Goal: Task Accomplishment & Management: Manage account settings

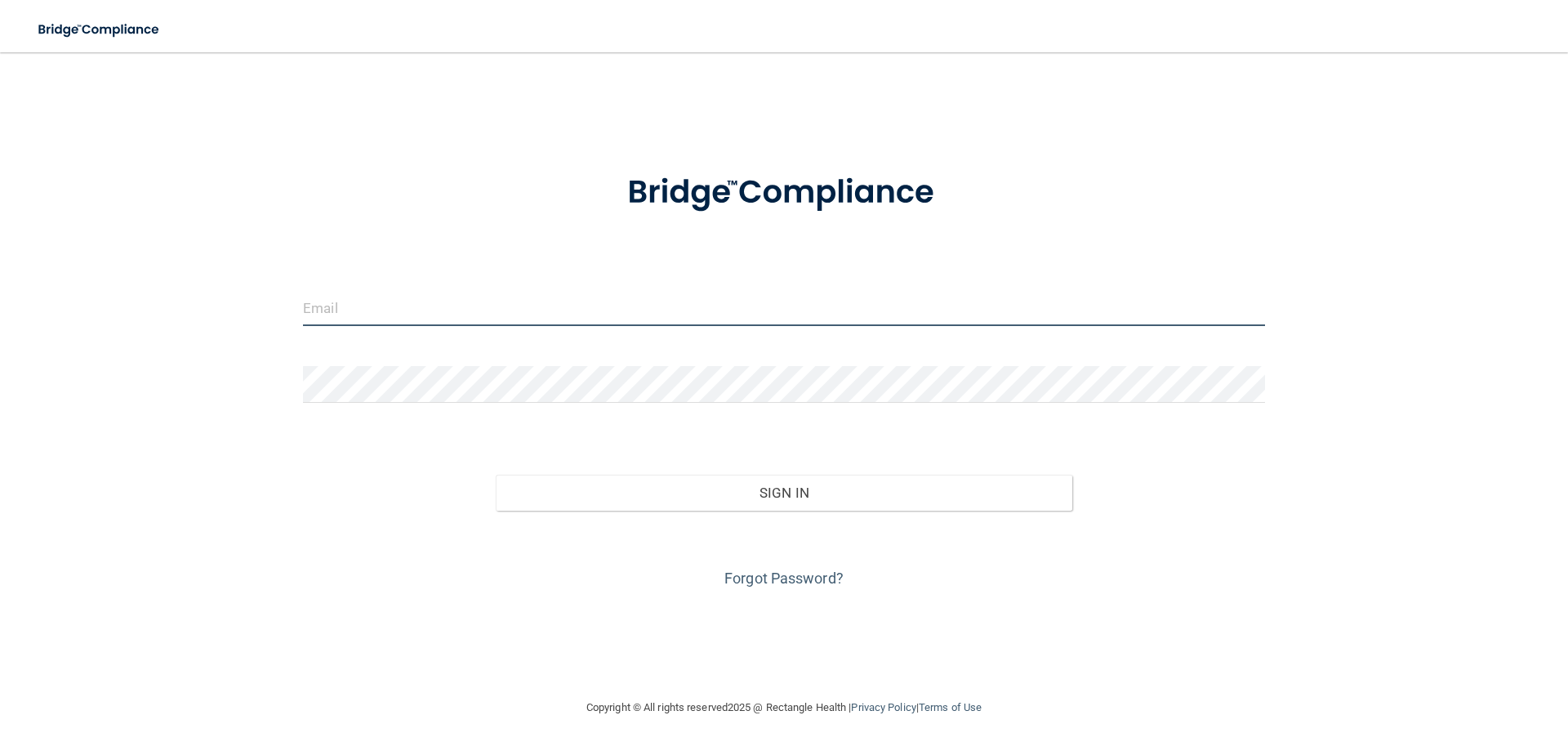
click at [471, 310] on input "email" at bounding box center [784, 307] width 962 height 37
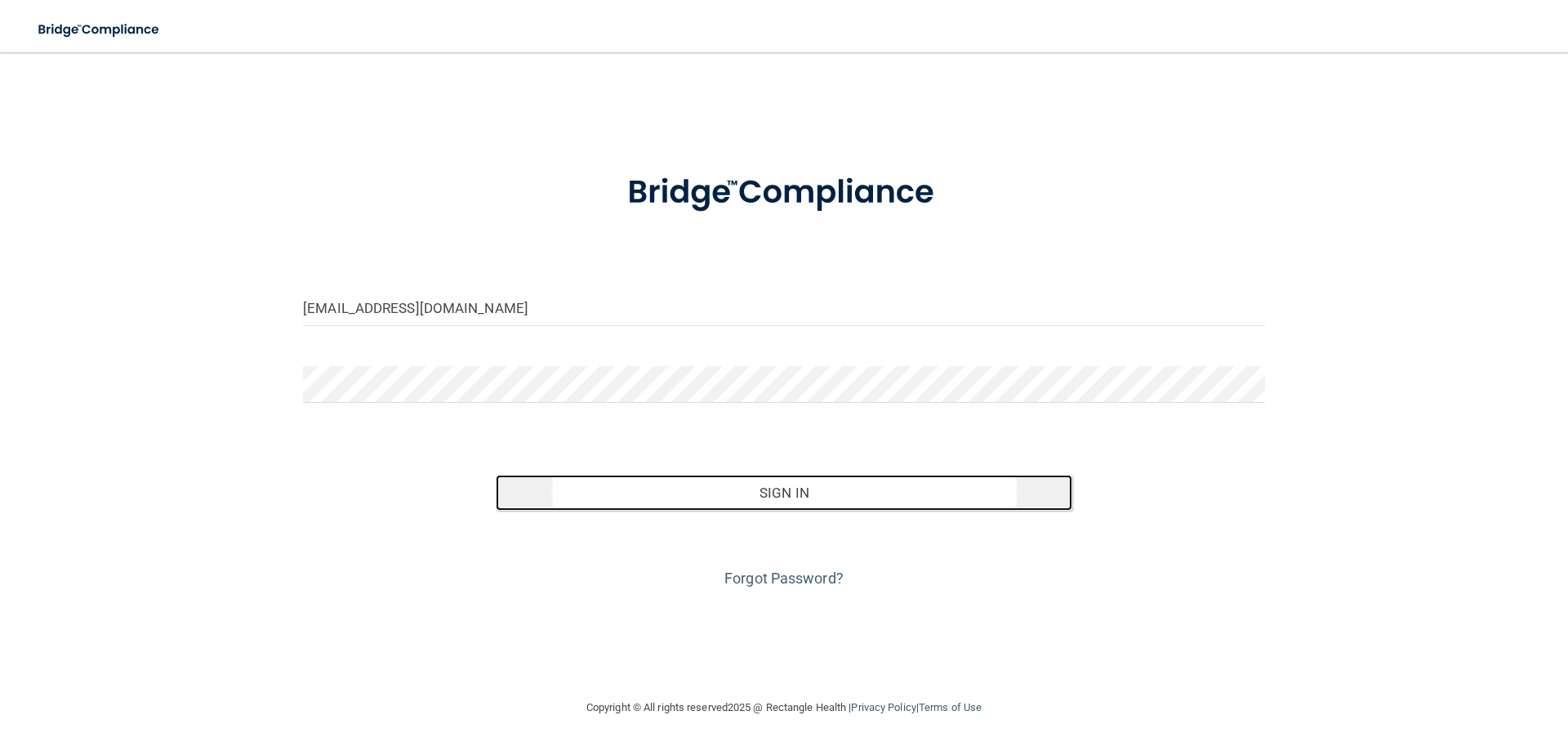
click at [789, 486] on button "Sign In" at bounding box center [784, 492] width 577 height 36
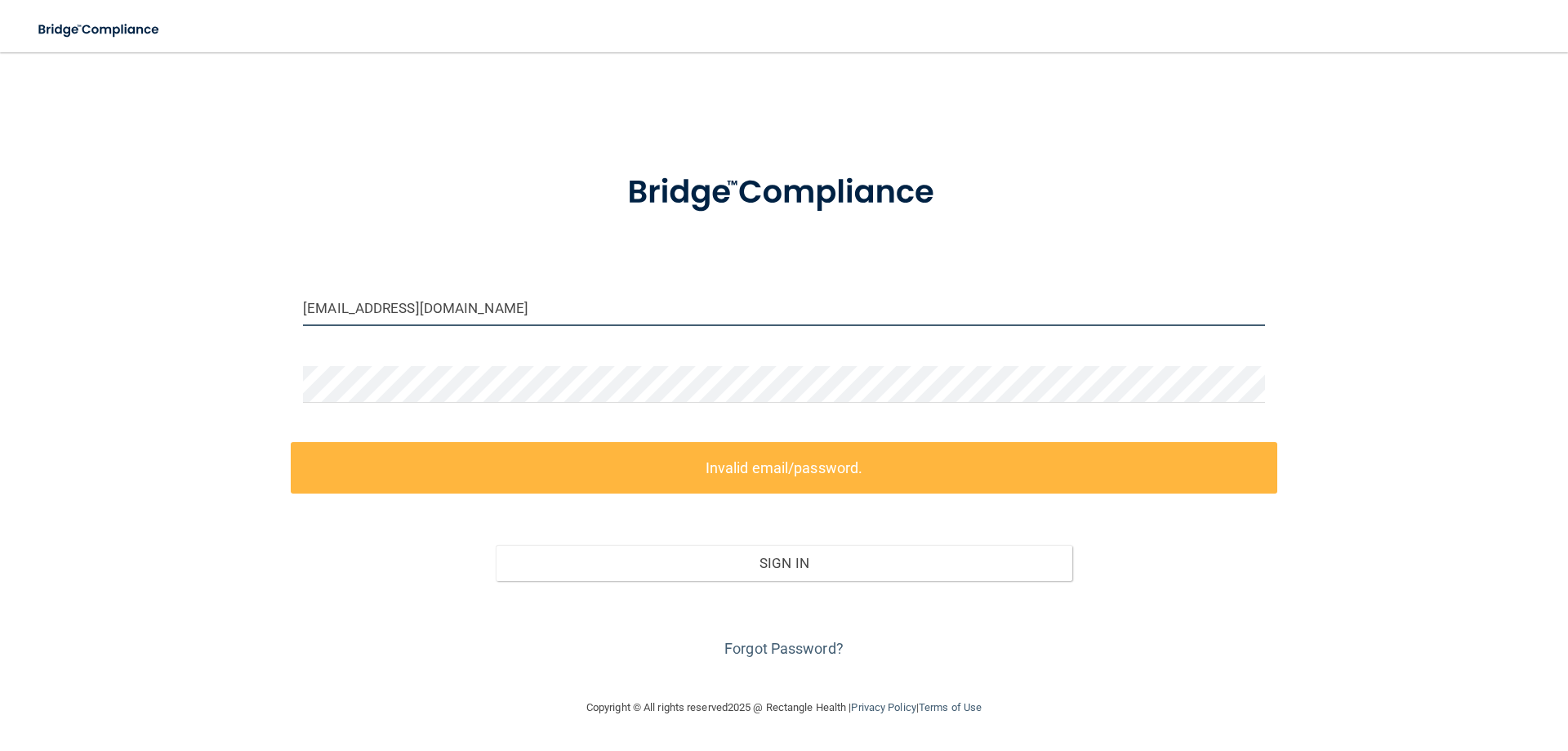
click at [507, 302] on input "[EMAIL_ADDRESS][DOMAIN_NAME]" at bounding box center [784, 307] width 962 height 37
type input "[EMAIL_ADDRESS][DOMAIN_NAME]"
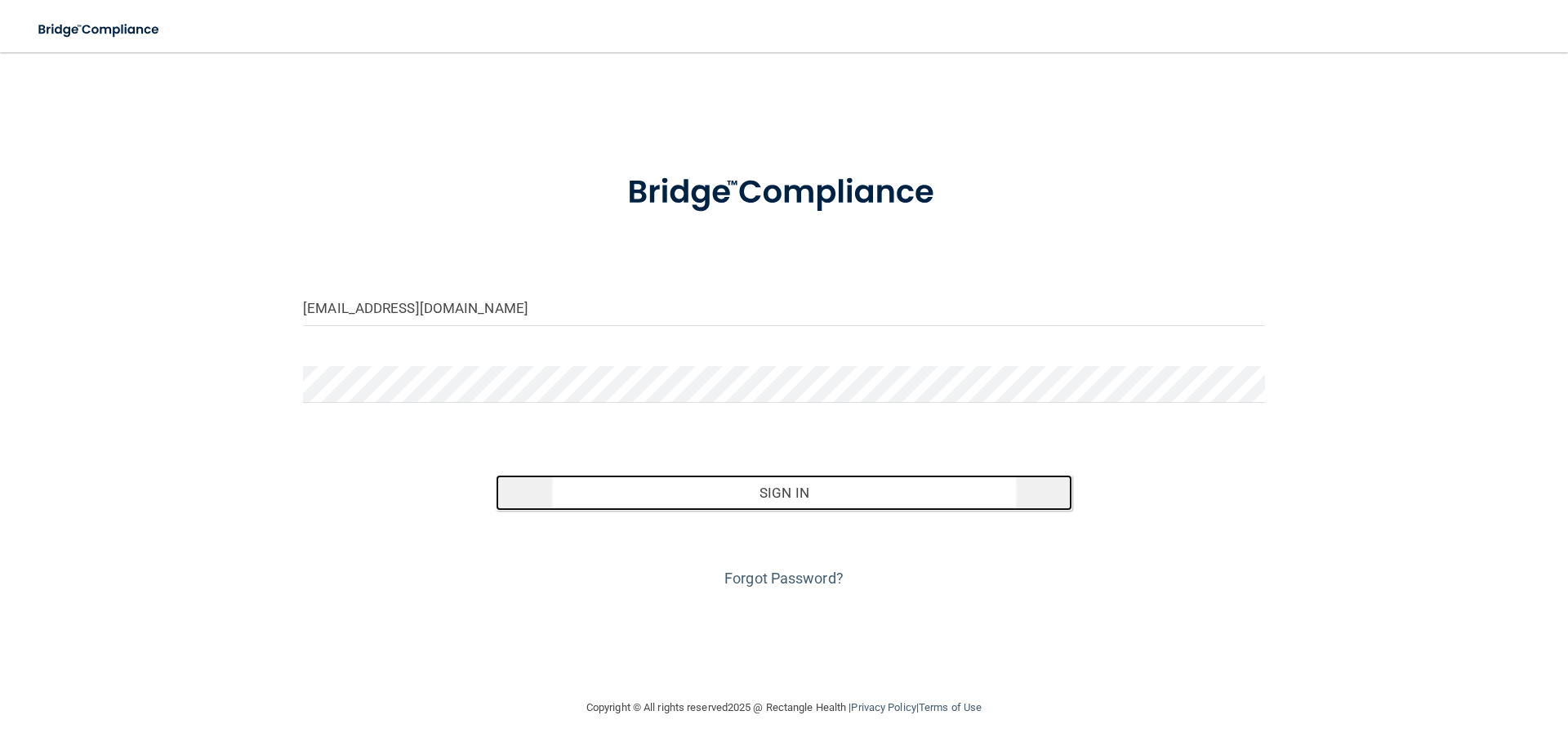
click at [784, 490] on button "Sign In" at bounding box center [784, 492] width 577 height 36
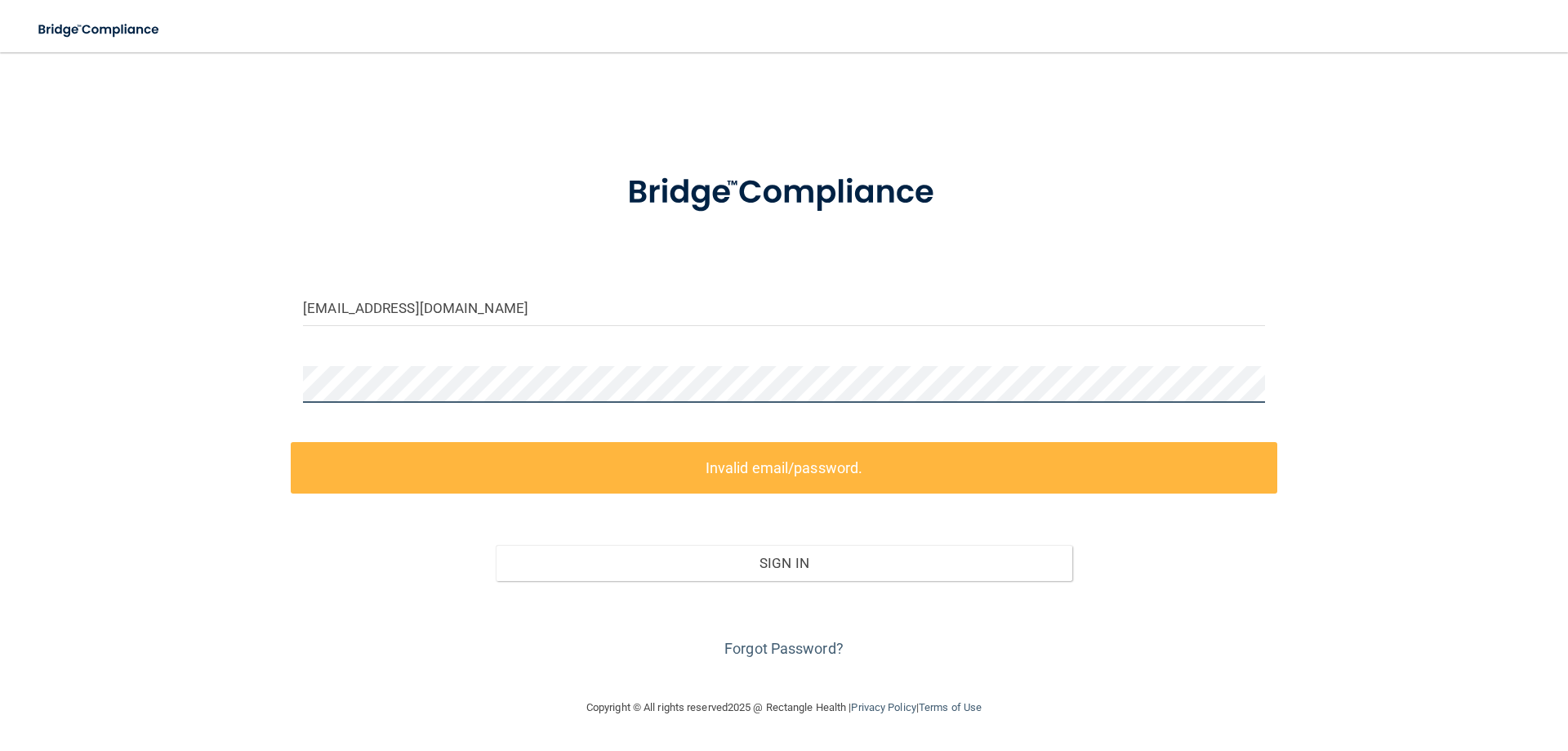
click at [284, 399] on div "[EMAIL_ADDRESS][DOMAIN_NAME] Invalid email/password. You don't have permission …" at bounding box center [784, 375] width 1502 height 612
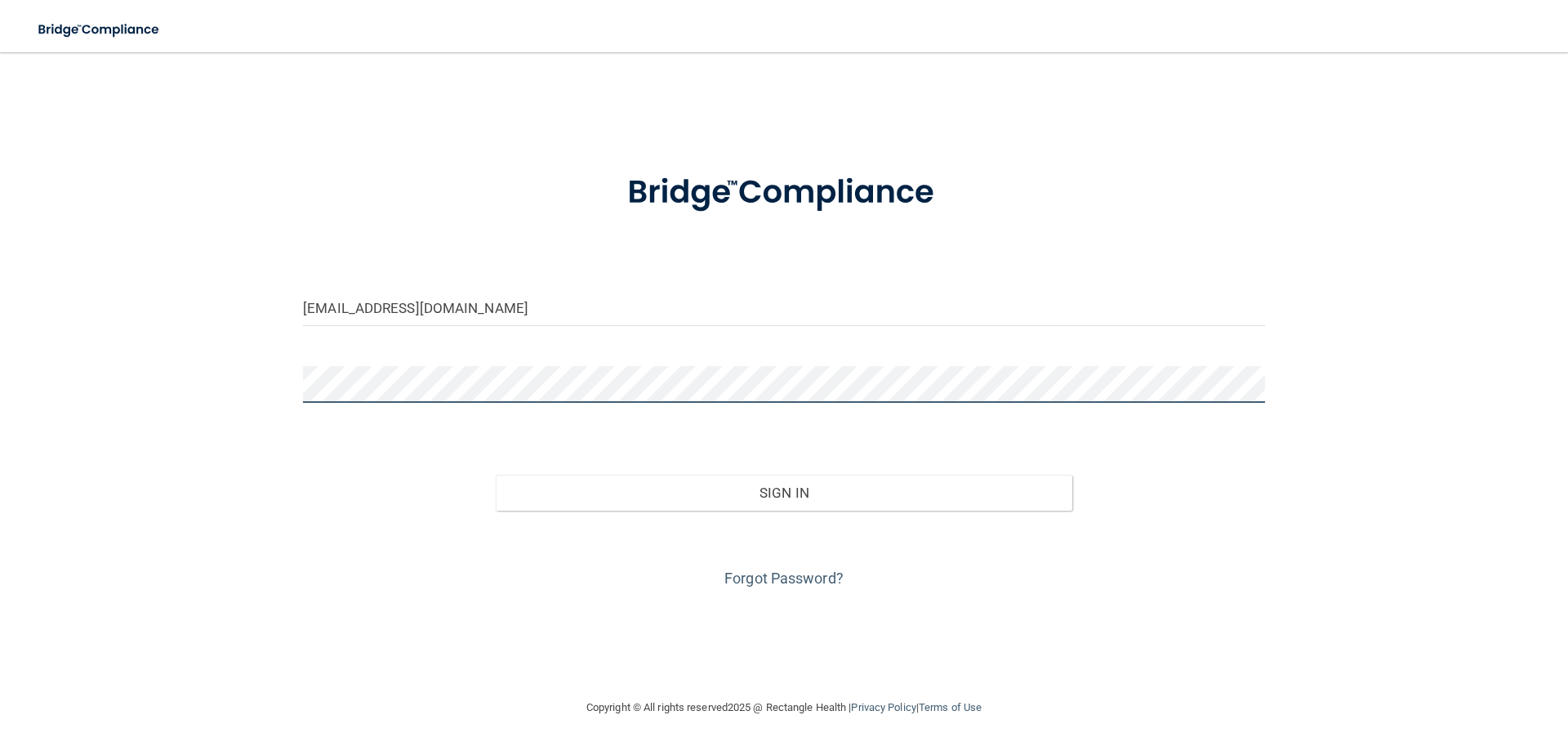
click at [496, 475] on button "Sign In" at bounding box center [784, 492] width 577 height 36
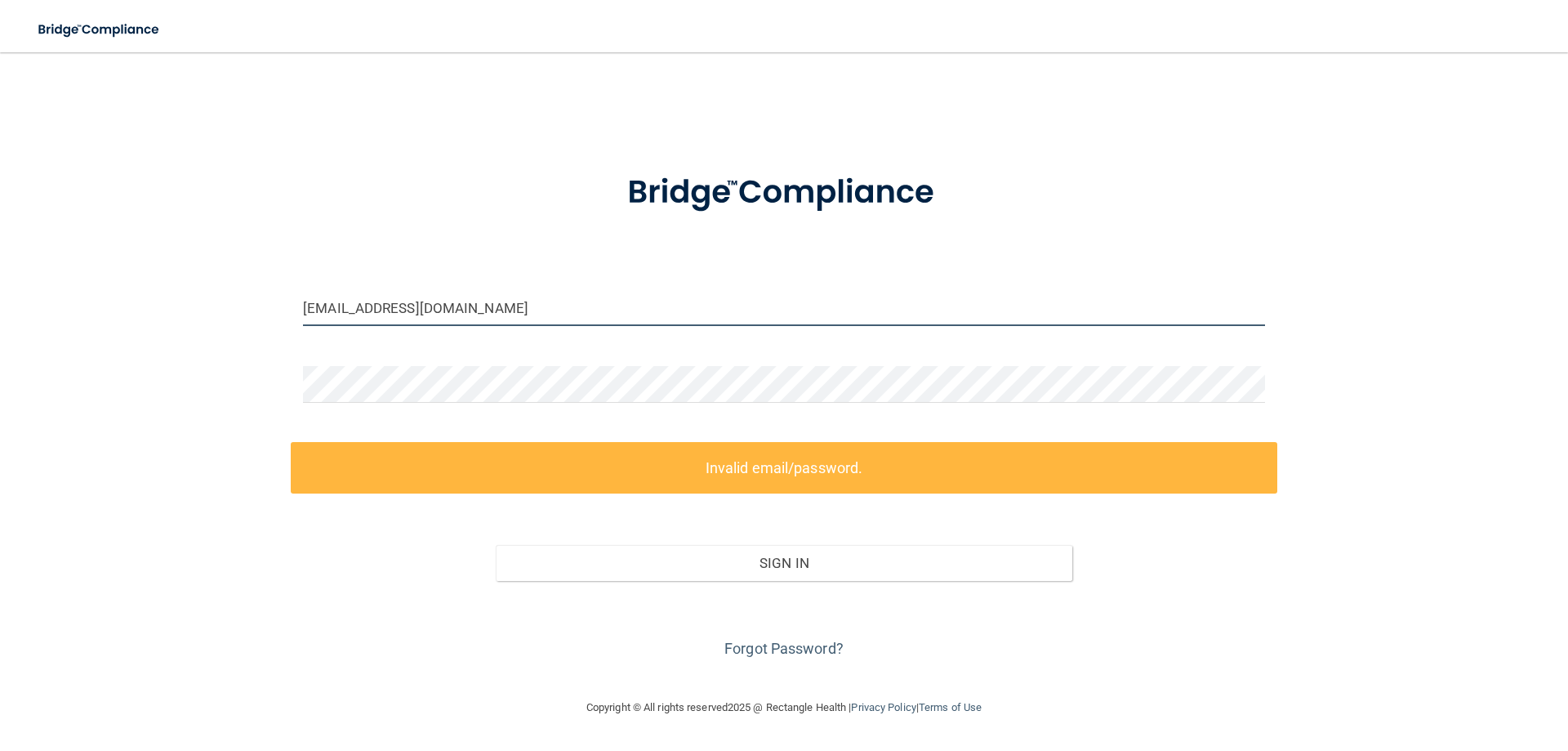
click at [507, 315] on input "[EMAIL_ADDRESS][DOMAIN_NAME]" at bounding box center [784, 307] width 962 height 37
click at [757, 640] on link "Forgot Password?" at bounding box center [784, 648] width 119 height 17
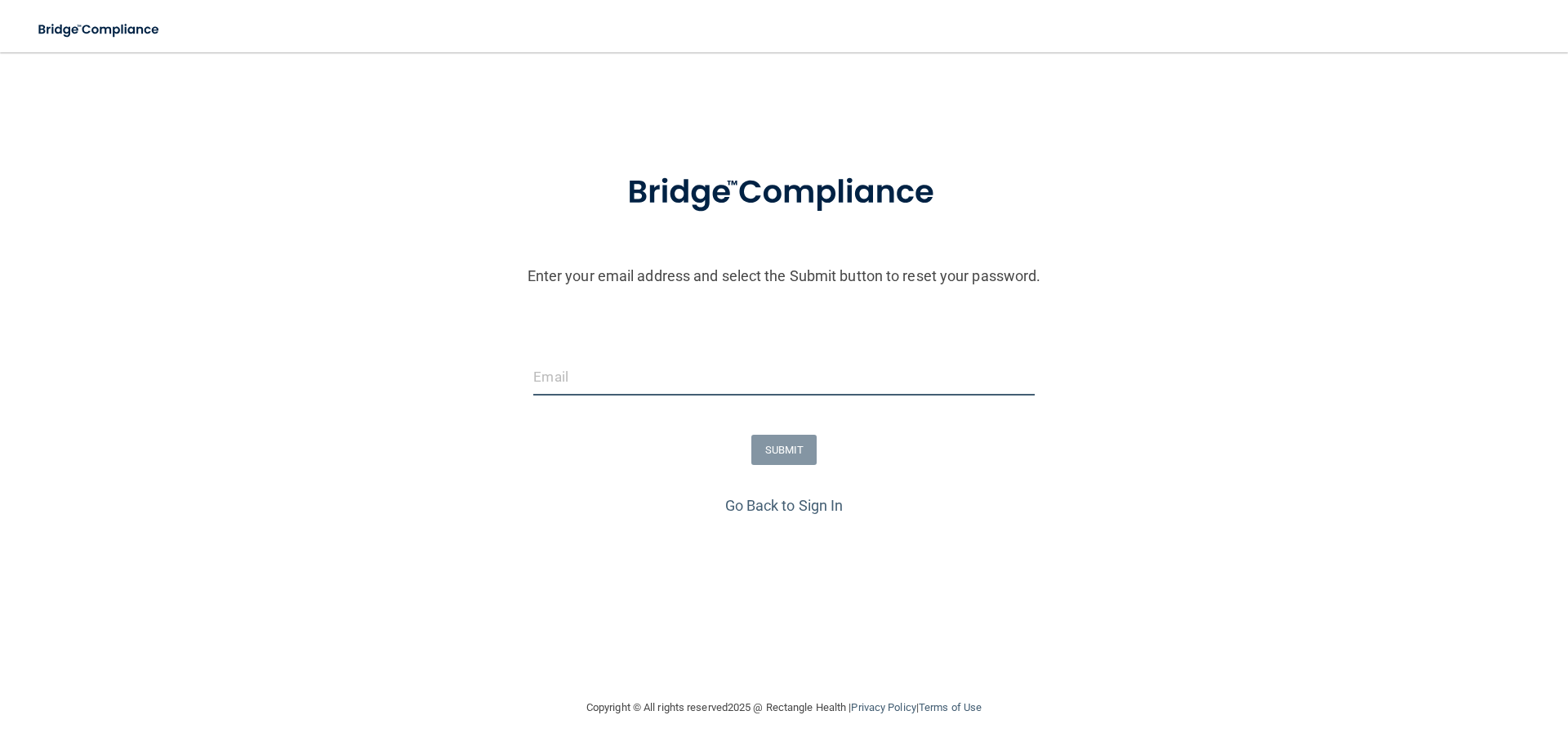
click at [634, 372] on input "email" at bounding box center [784, 377] width 501 height 37
type input "[EMAIL_ADDRESS][DOMAIN_NAME]"
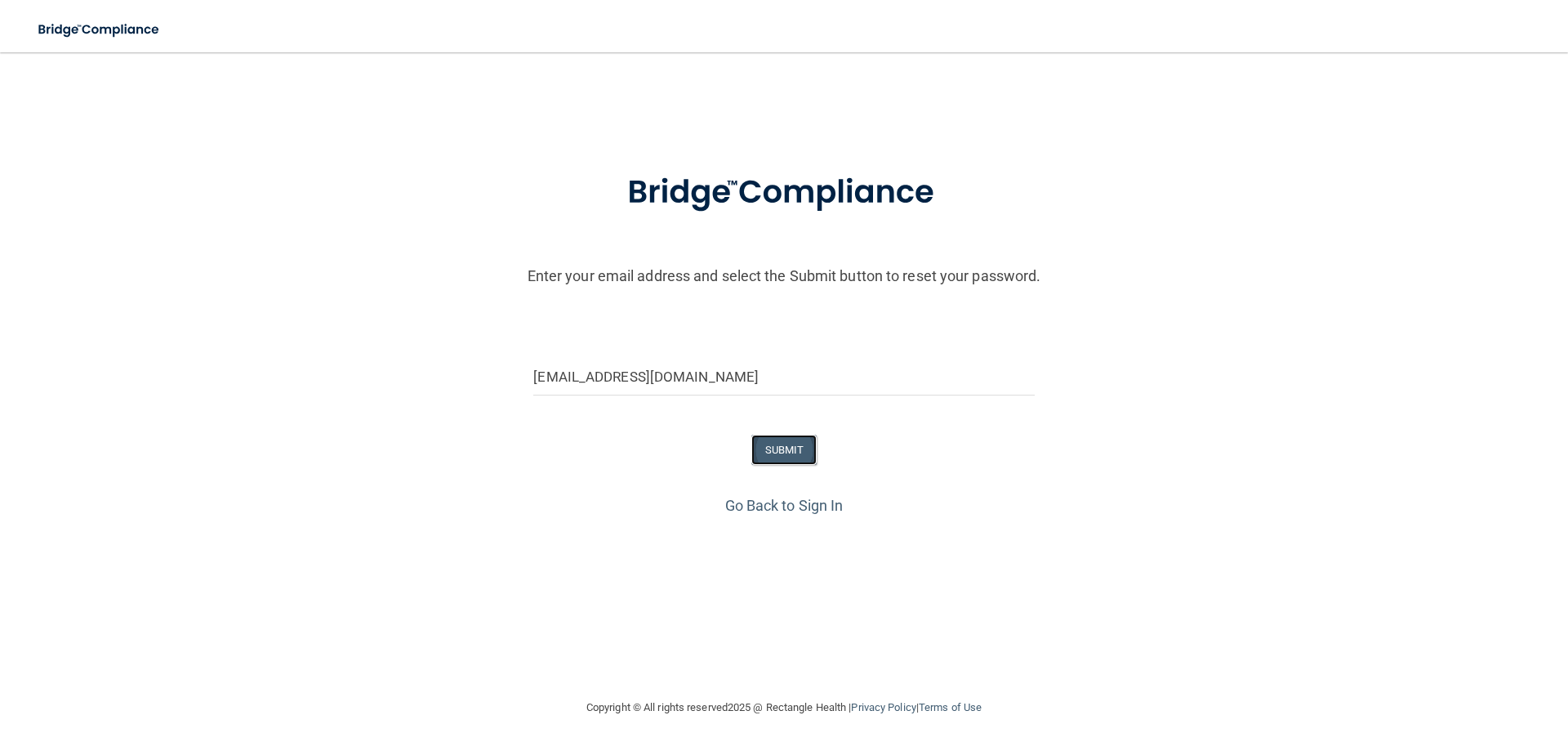
click at [788, 451] on button "SUBMIT" at bounding box center [784, 450] width 66 height 30
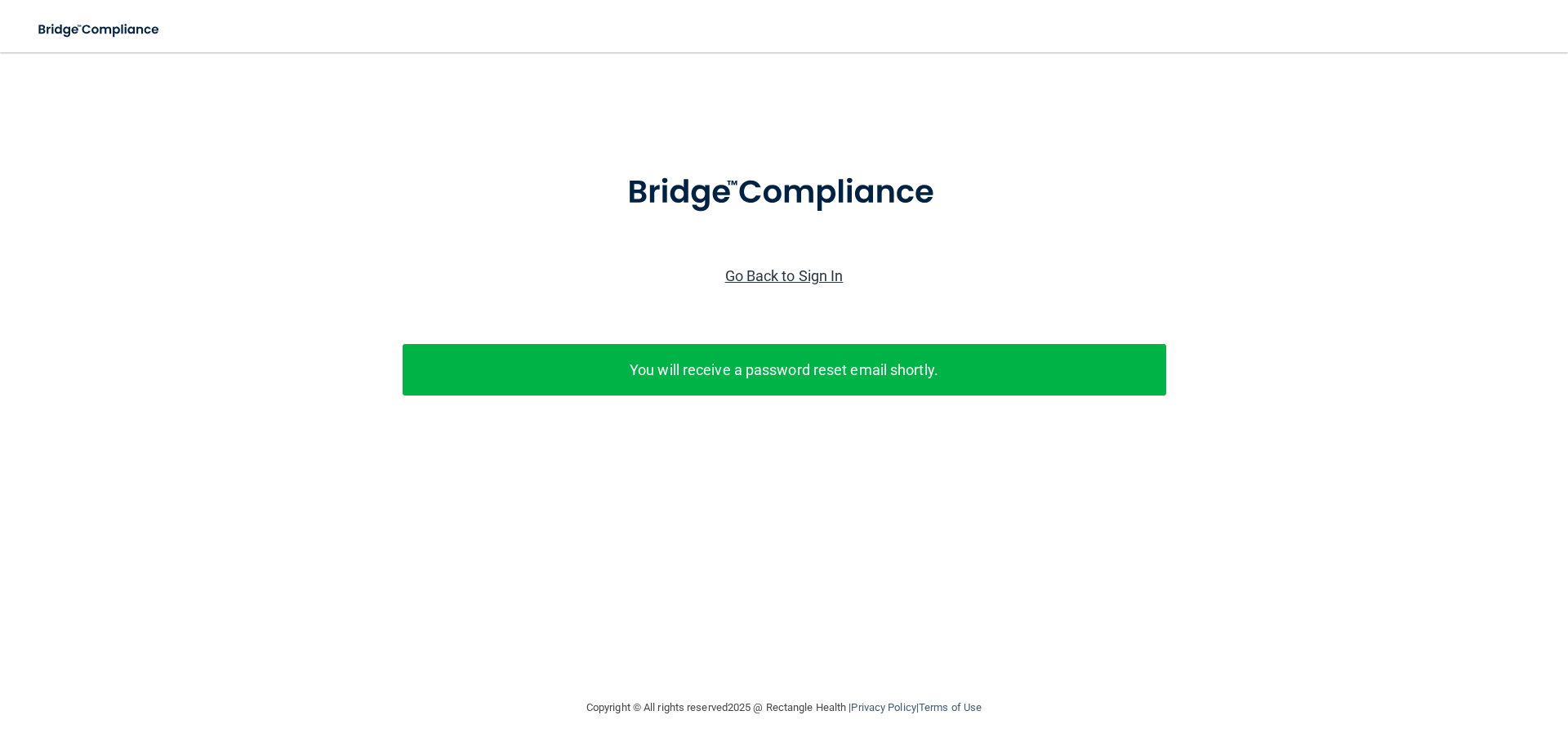
click at [773, 271] on link "Go Back to Sign In" at bounding box center [784, 276] width 118 height 17
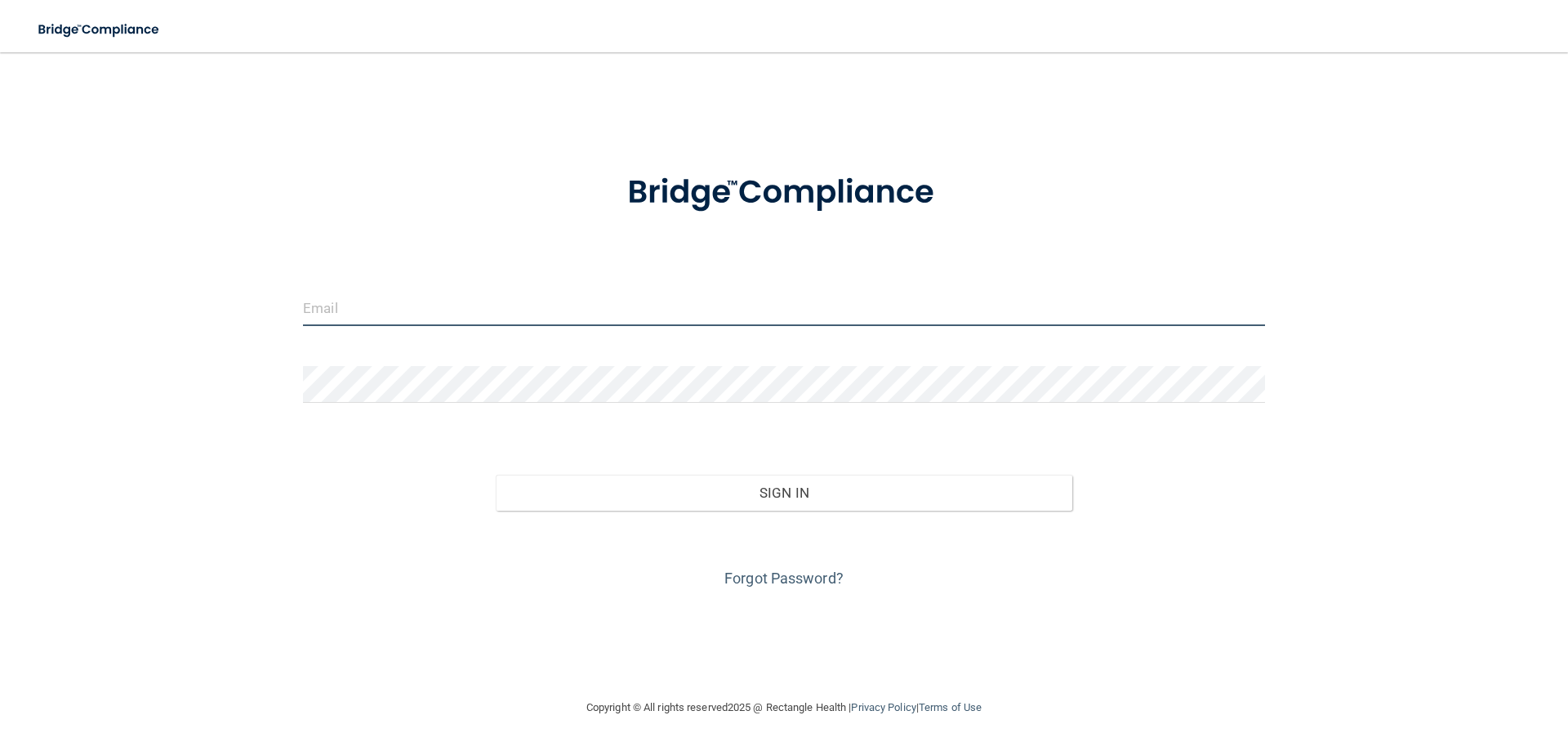
click at [523, 299] on input "email" at bounding box center [784, 307] width 962 height 37
type input "[EMAIL_ADDRESS][DOMAIN_NAME]"
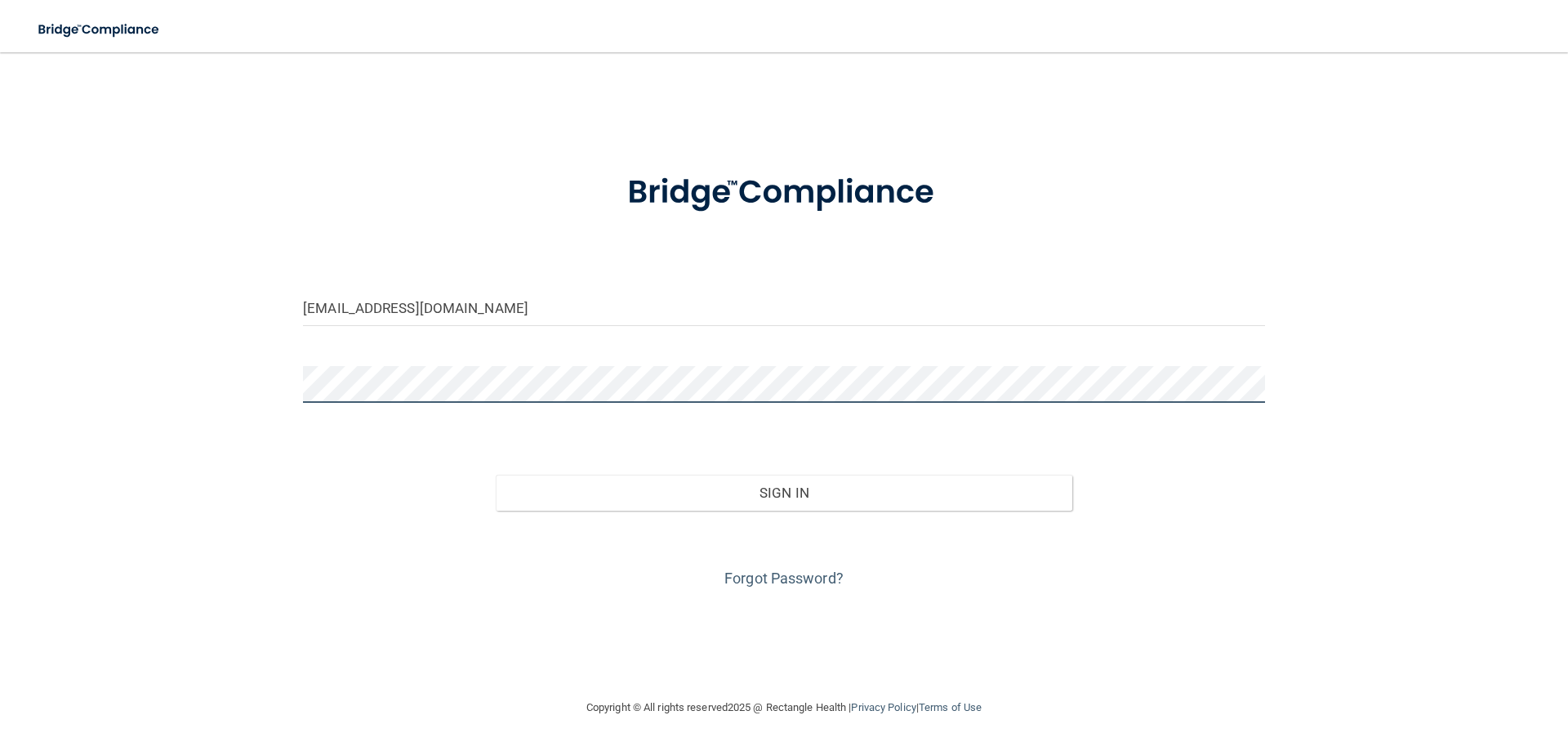
click at [172, 360] on div "[EMAIL_ADDRESS][DOMAIN_NAME] Invalid email/password. You don't have permission …" at bounding box center [784, 375] width 1502 height 612
click at [279, 533] on div "[EMAIL_ADDRESS][DOMAIN_NAME] Invalid email/password. You don't have permission …" at bounding box center [784, 375] width 1502 height 612
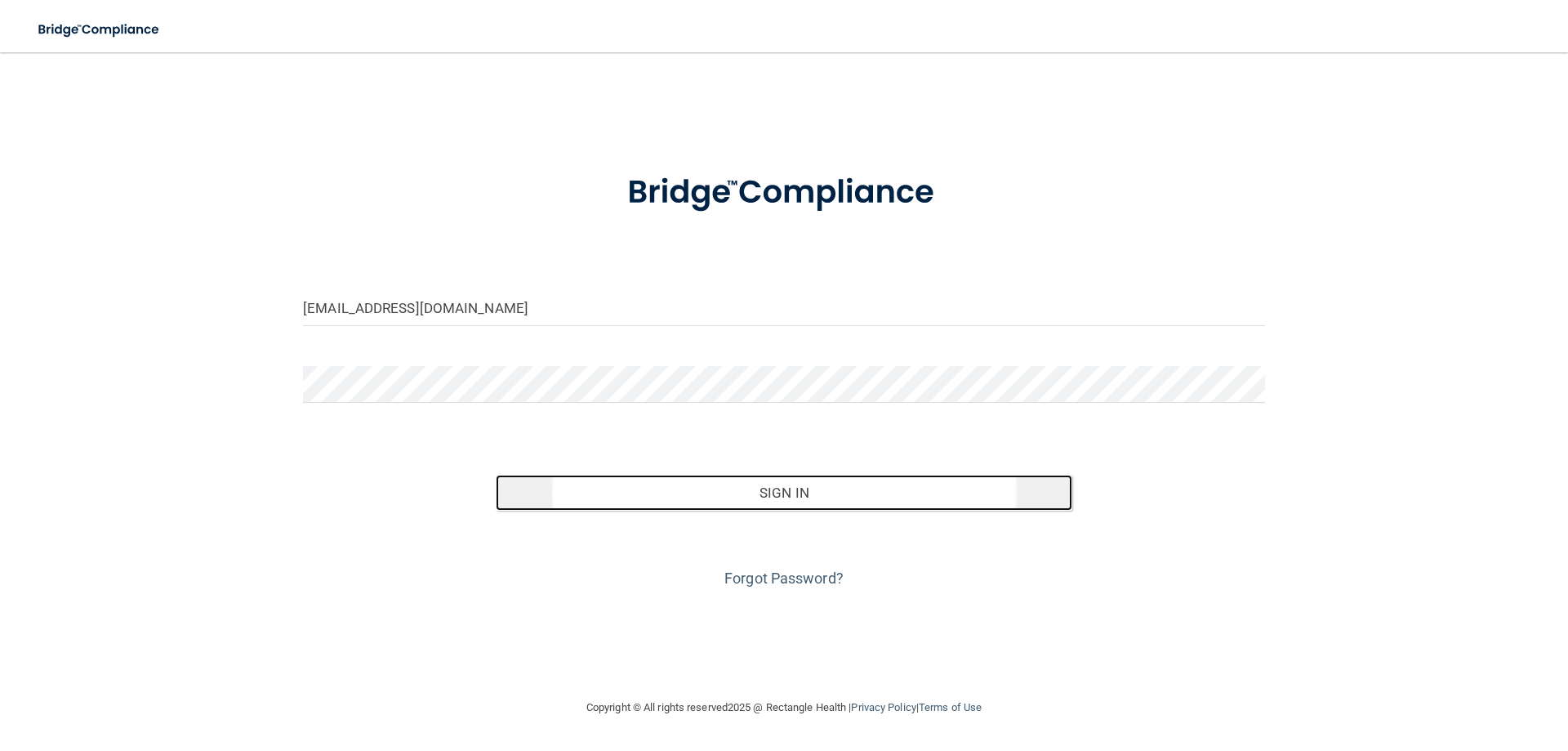
click at [778, 489] on button "Sign In" at bounding box center [784, 492] width 577 height 36
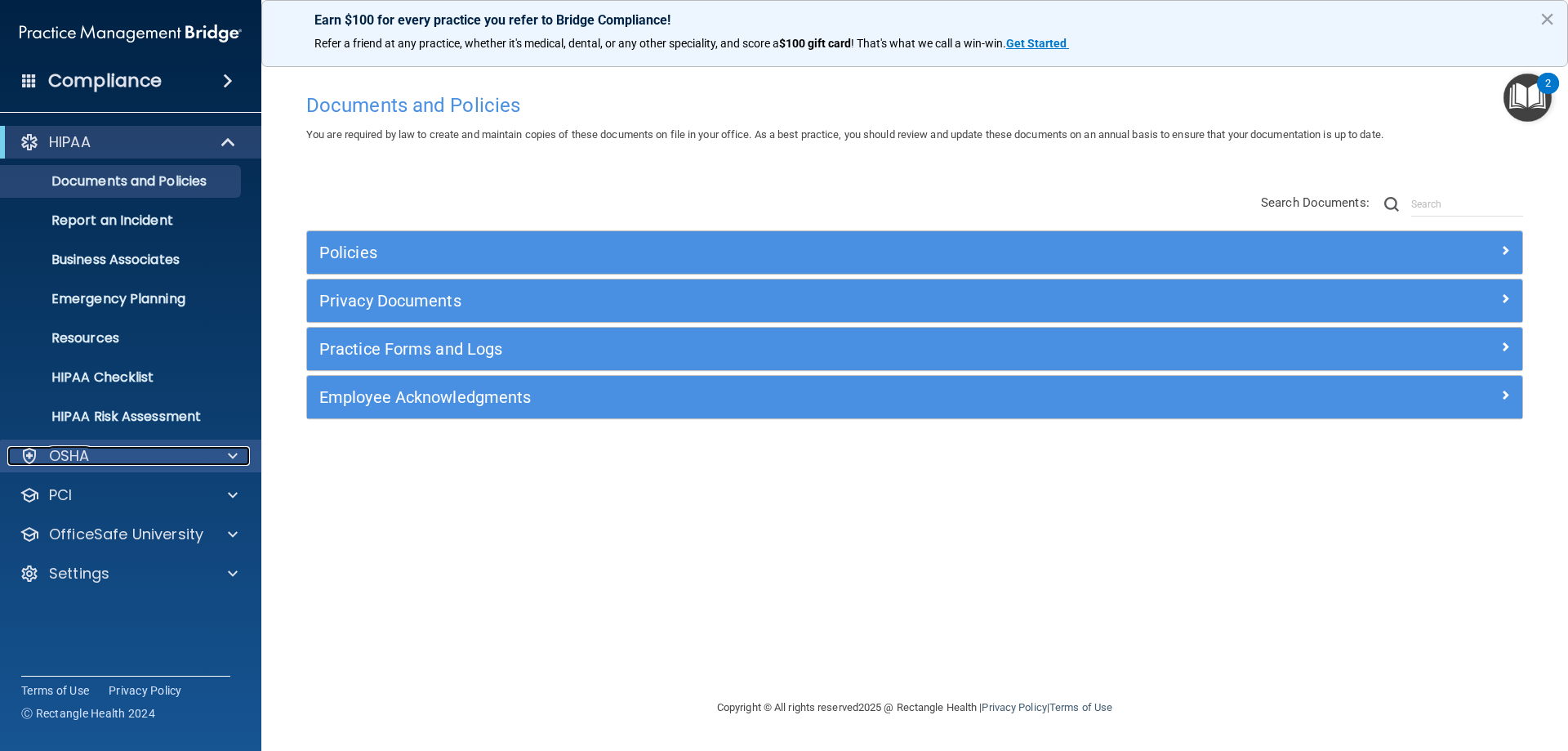
click at [159, 455] on div "OSHA" at bounding box center [108, 455] width 202 height 19
click at [231, 454] on span at bounding box center [232, 455] width 10 height 19
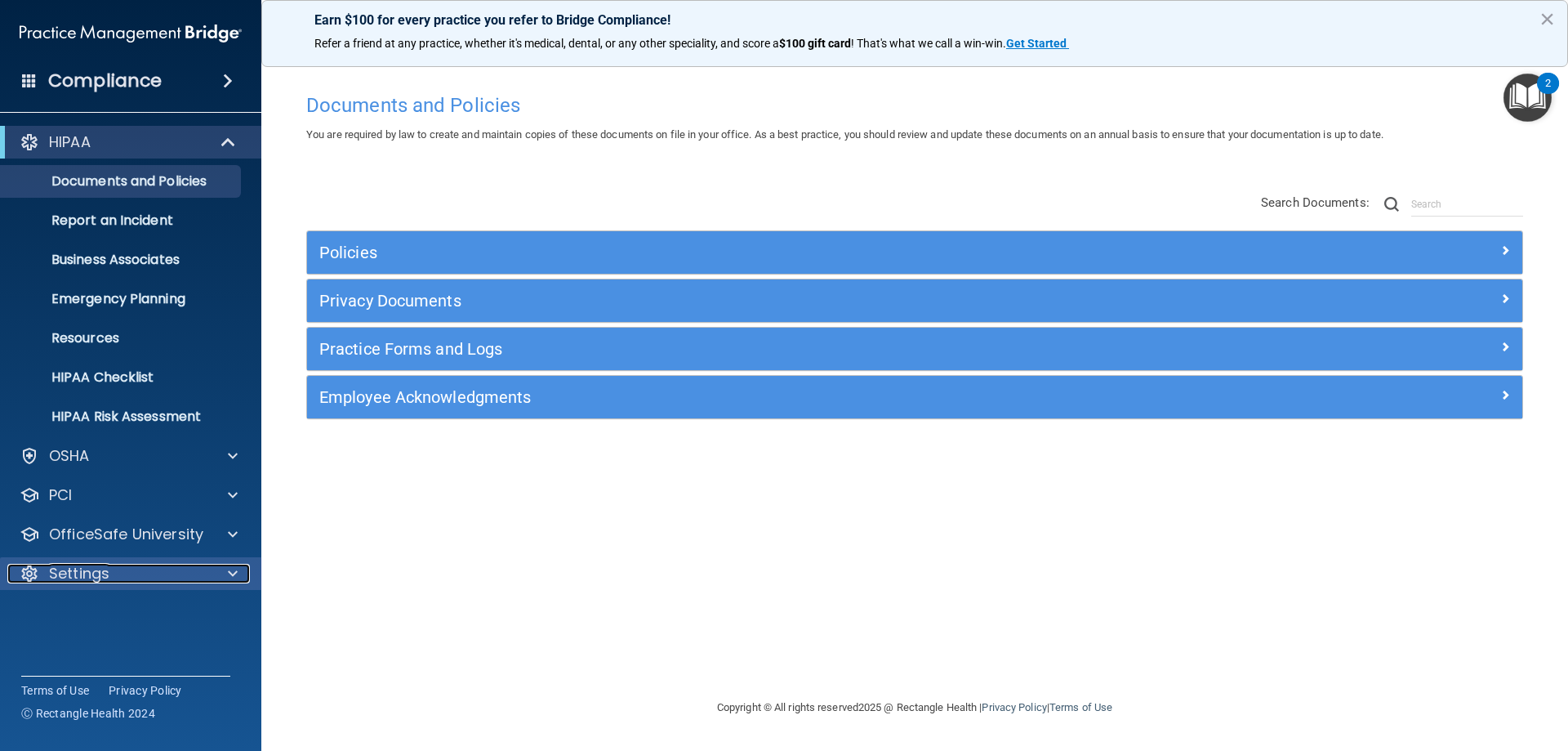
click at [76, 573] on p "Settings" at bounding box center [79, 574] width 60 height 19
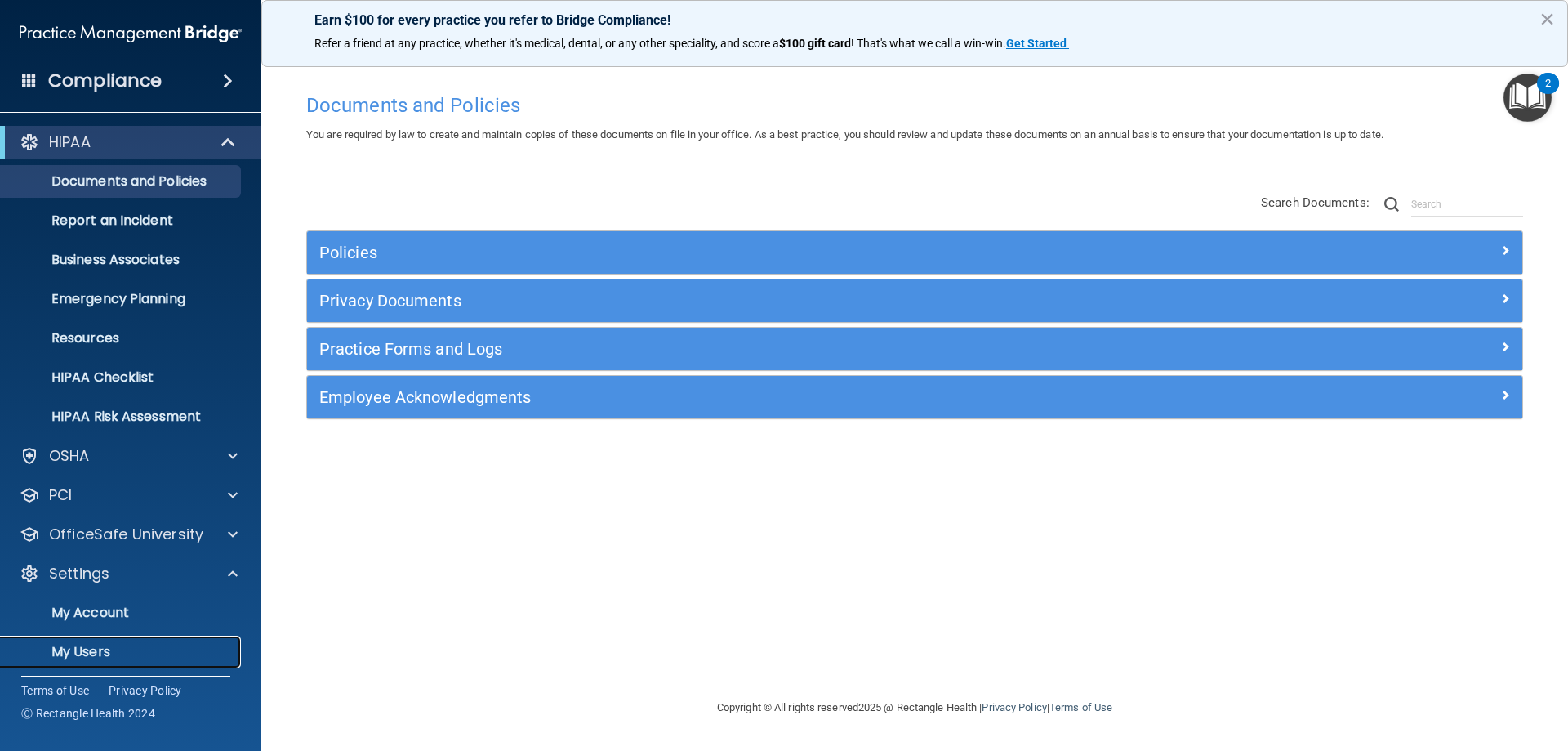
click at [95, 649] on p "My Users" at bounding box center [122, 651] width 223 height 16
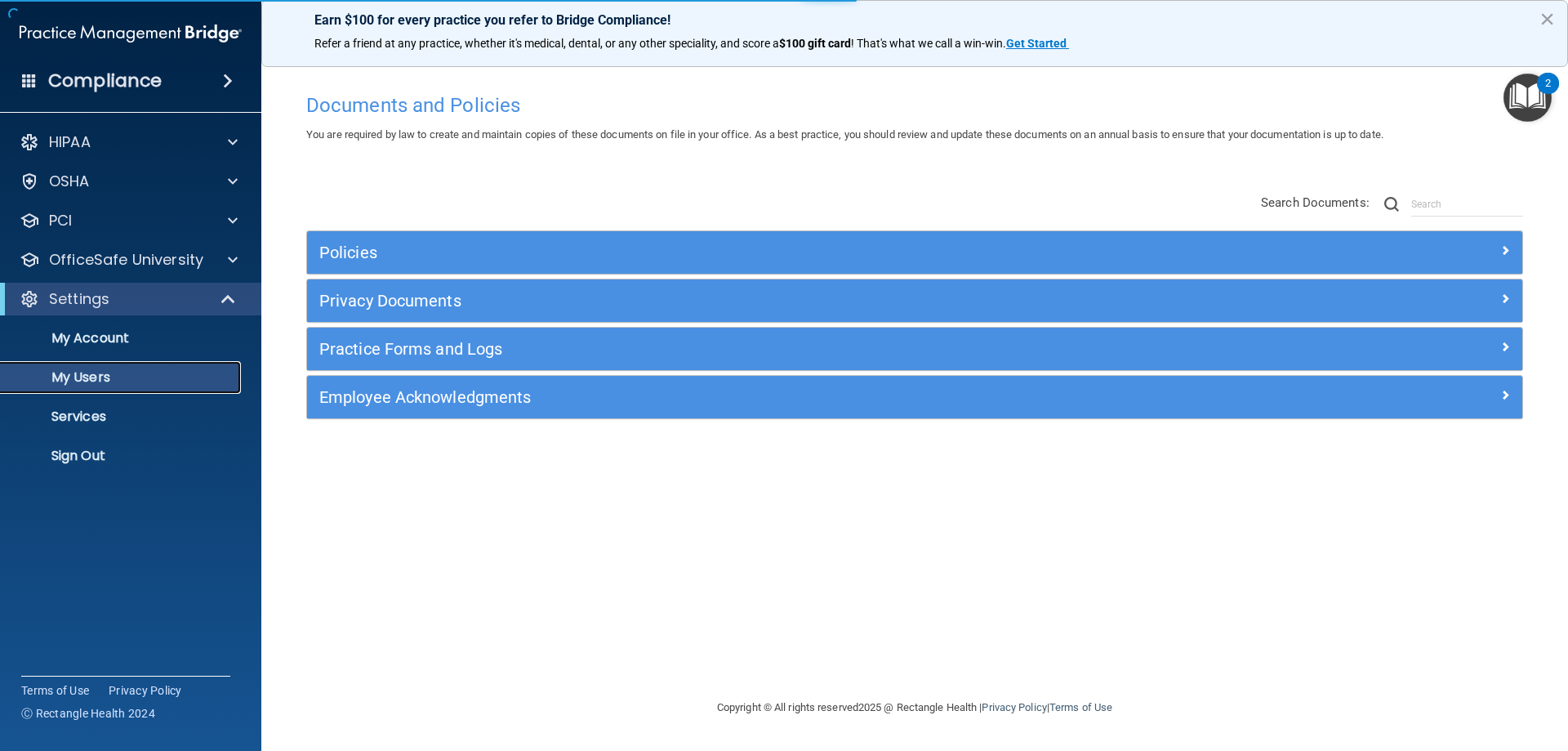
select select "20"
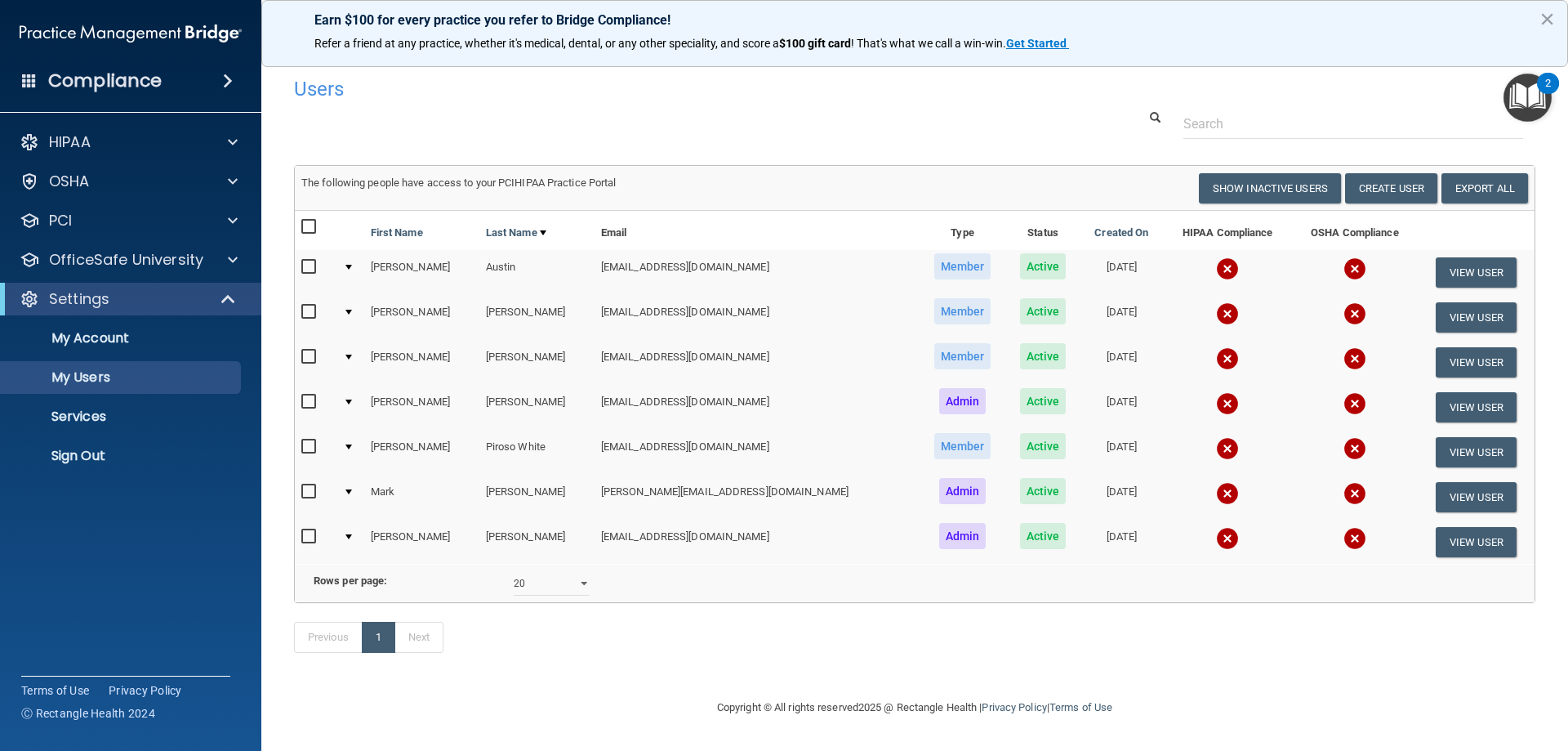
click at [307, 228] on input "checkbox" at bounding box center [310, 227] width 18 height 13
checkbox input "true"
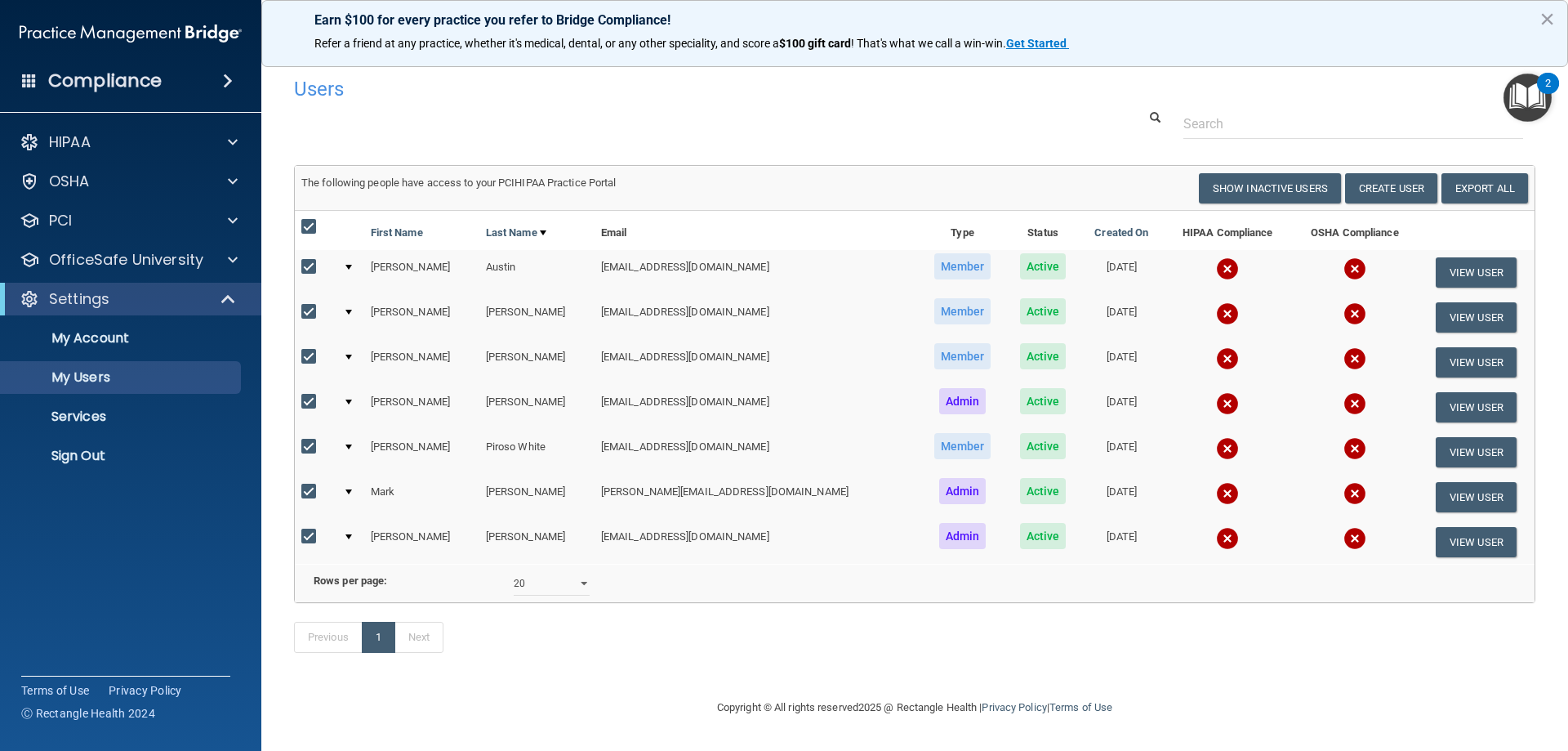
checkbox input "true"
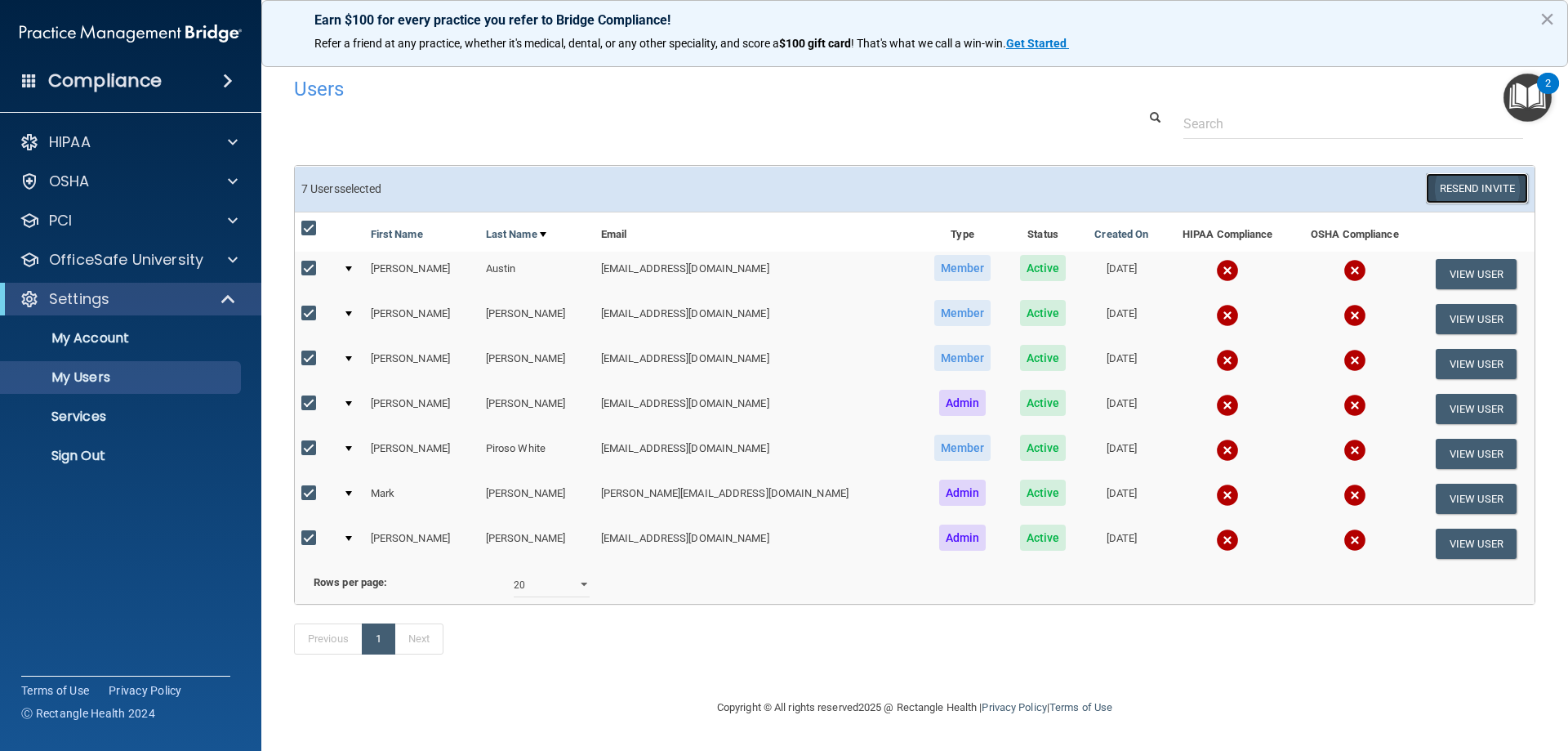
click at [1464, 185] on button "Resend Invite" at bounding box center [1476, 188] width 102 height 30
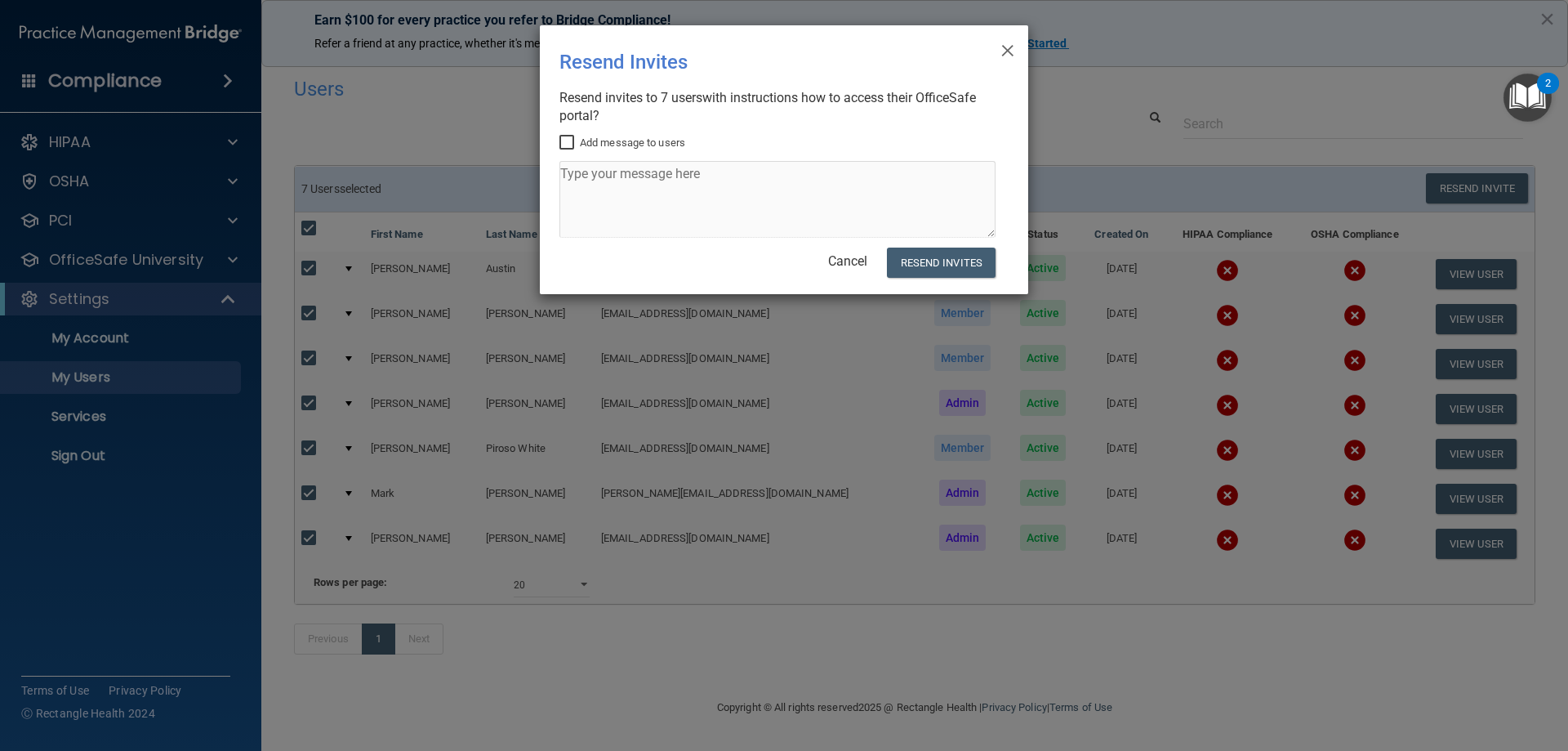
click at [566, 141] on input "Add message to users" at bounding box center [569, 142] width 18 height 13
checkbox input "true"
click at [597, 186] on textarea at bounding box center [778, 199] width 436 height 77
type textarea "This is for OSHA/HIPAA course"
click at [959, 264] on button "Resend Invites" at bounding box center [941, 262] width 108 height 30
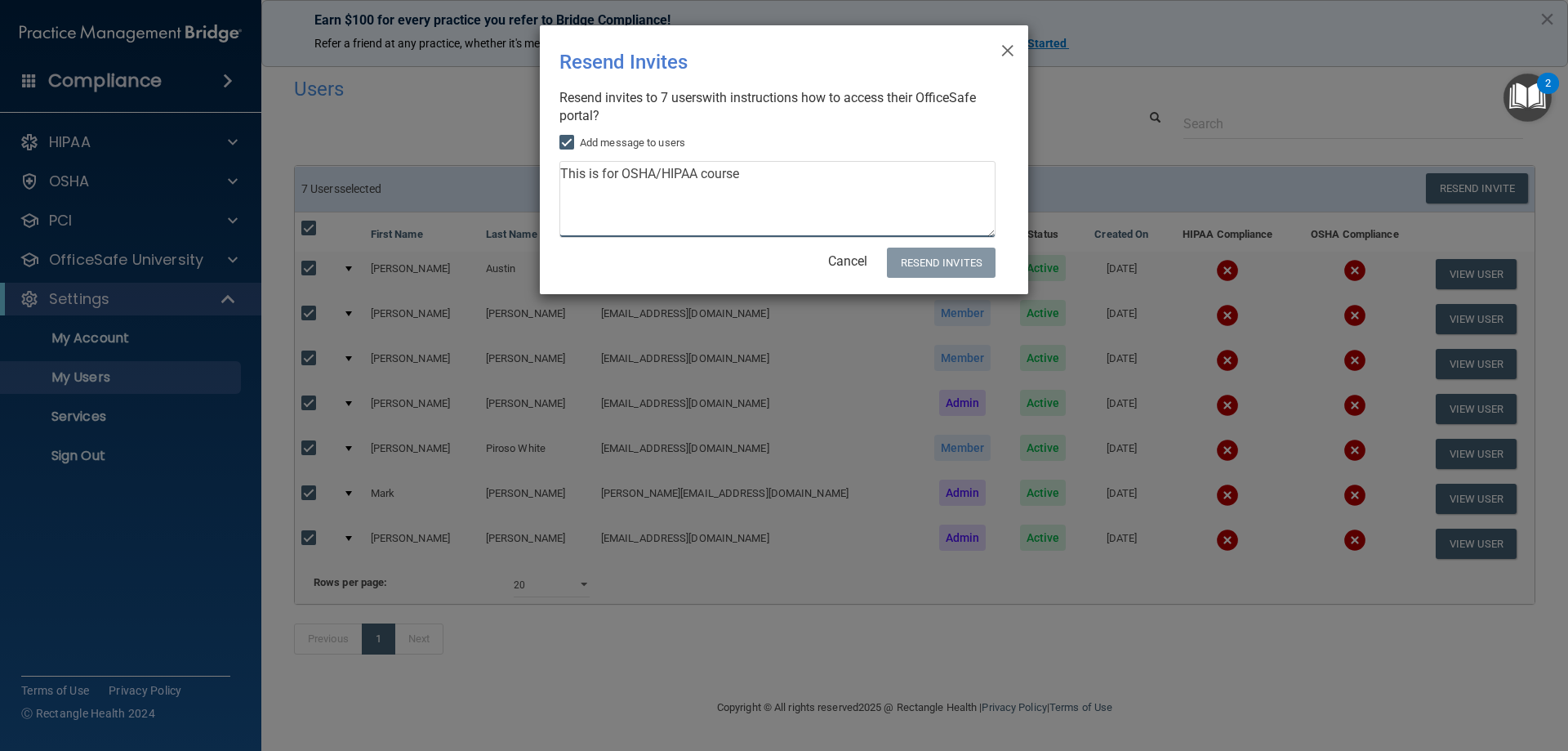
click at [876, 224] on div "× Close Resend Invites There was an error while sending the invitations ... Res…" at bounding box center [784, 159] width 488 height 268
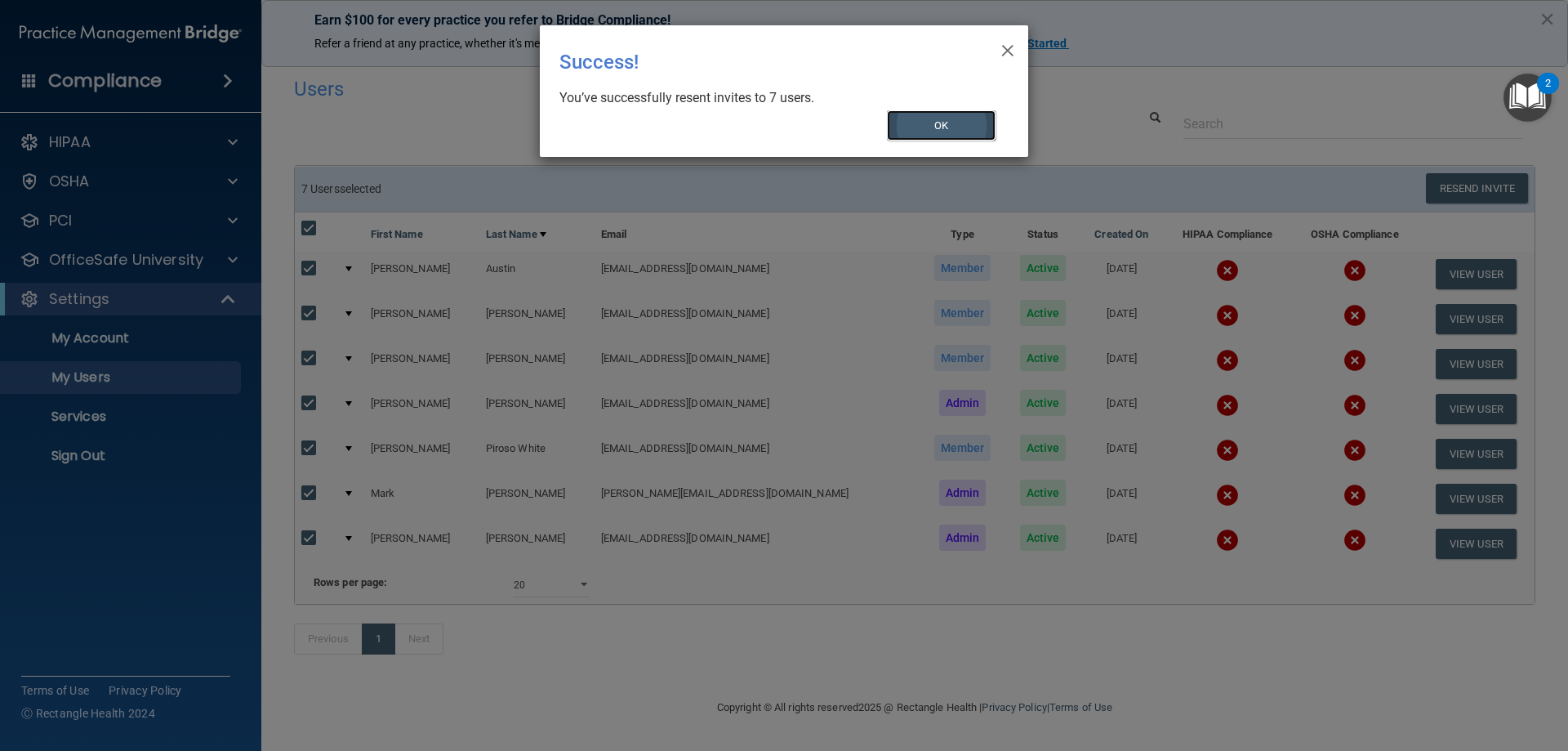
click at [948, 134] on button "OK" at bounding box center [941, 125] width 109 height 30
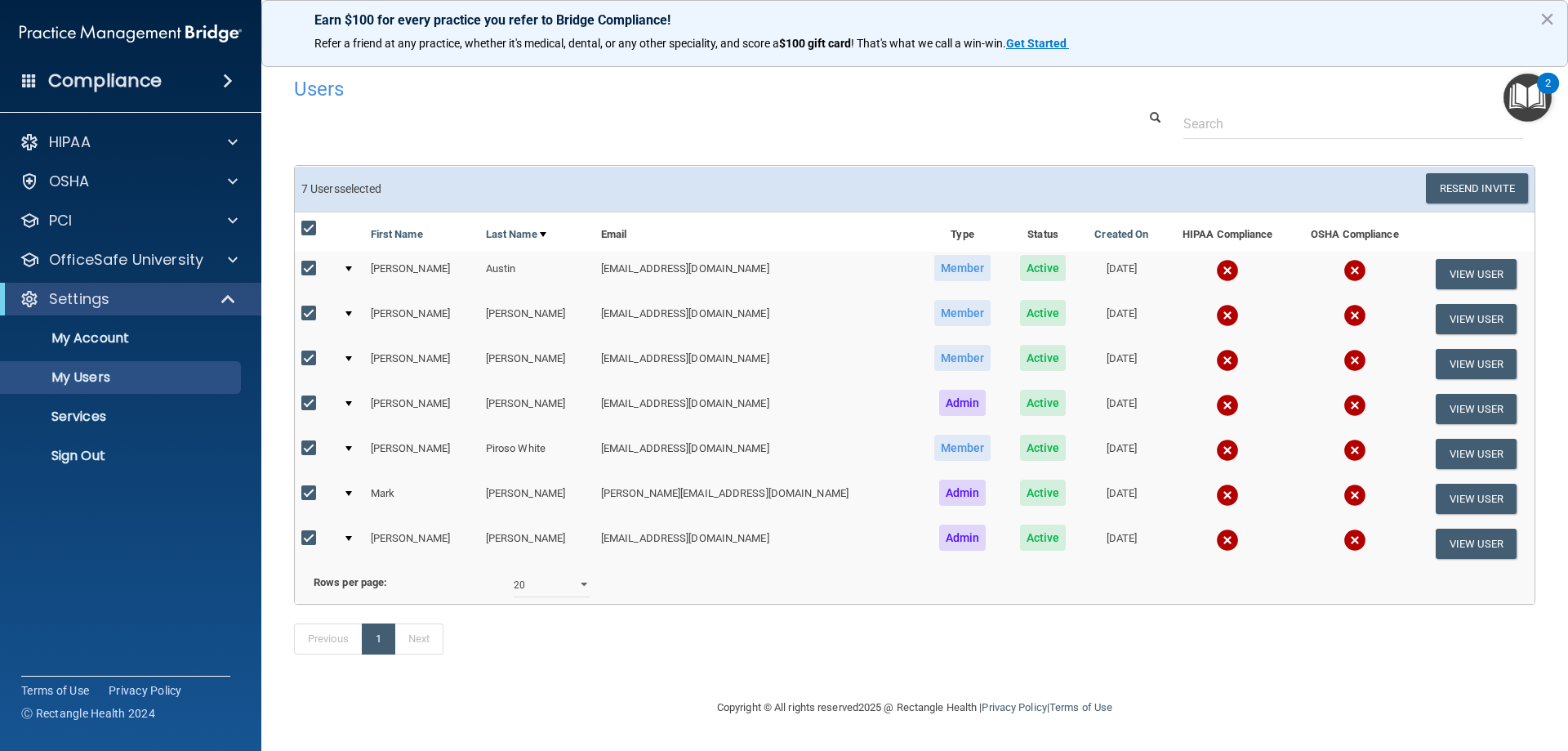
click at [306, 222] on input "checkbox" at bounding box center [310, 228] width 18 height 13
checkbox input "false"
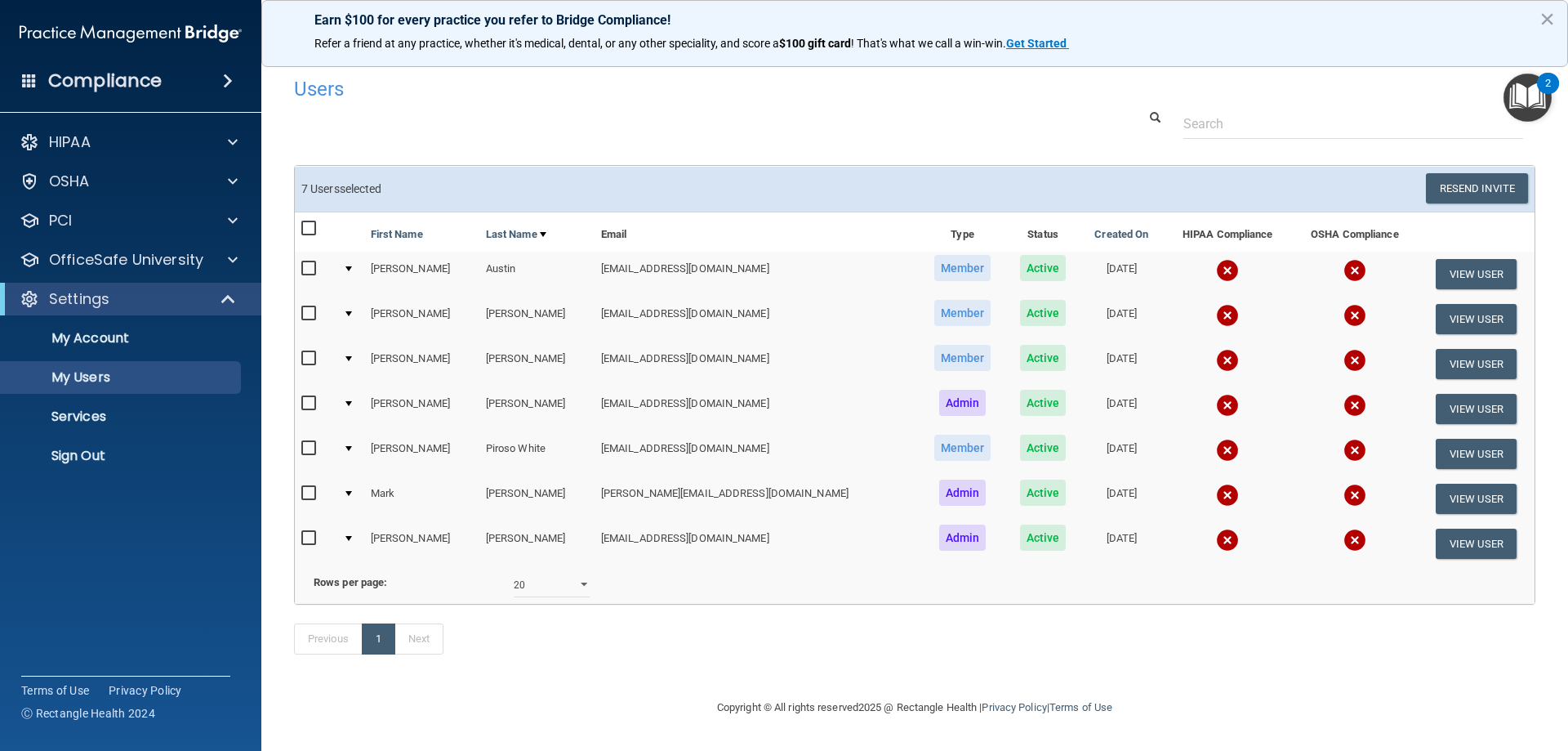
checkbox input "false"
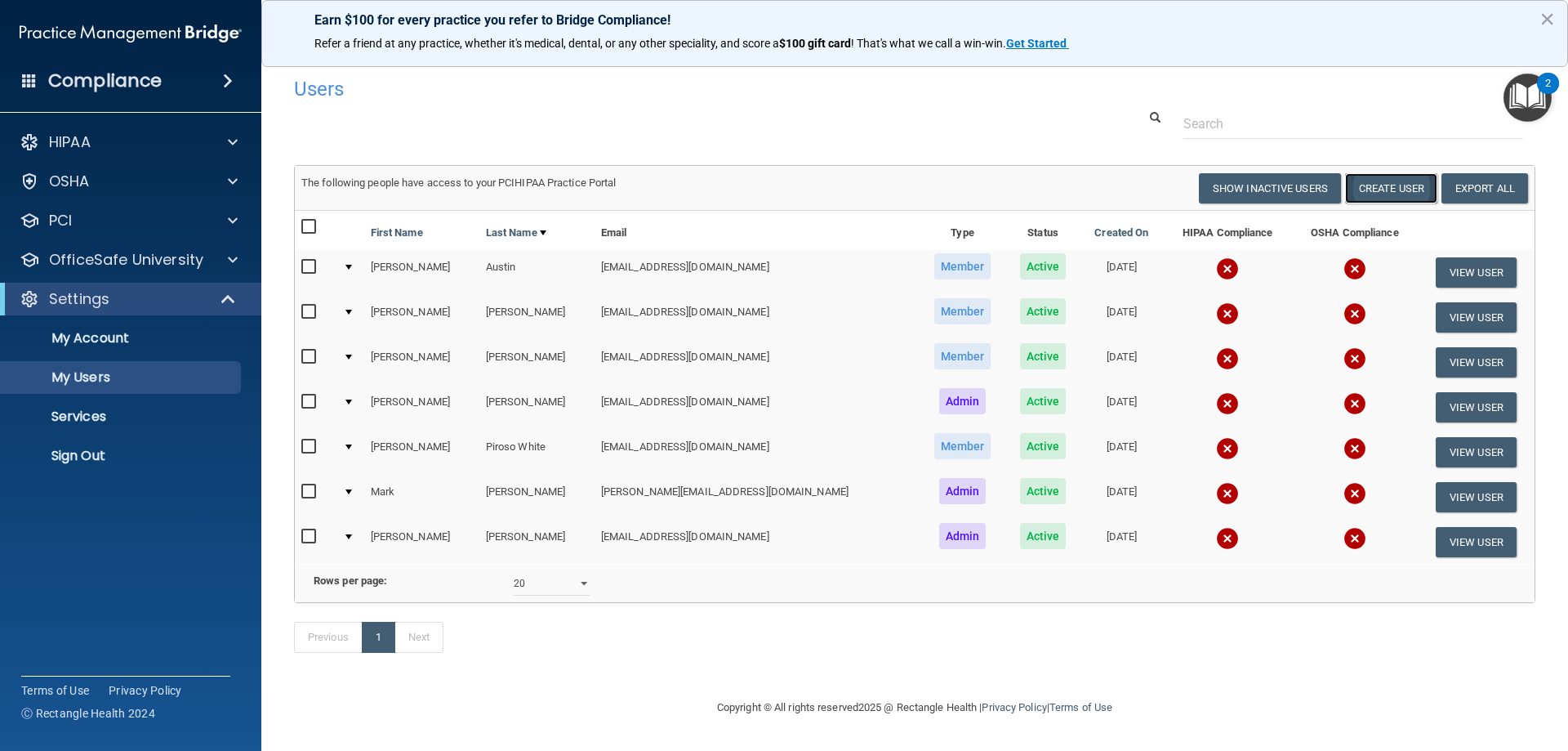
click at [1376, 183] on button "Create User" at bounding box center [1391, 188] width 92 height 30
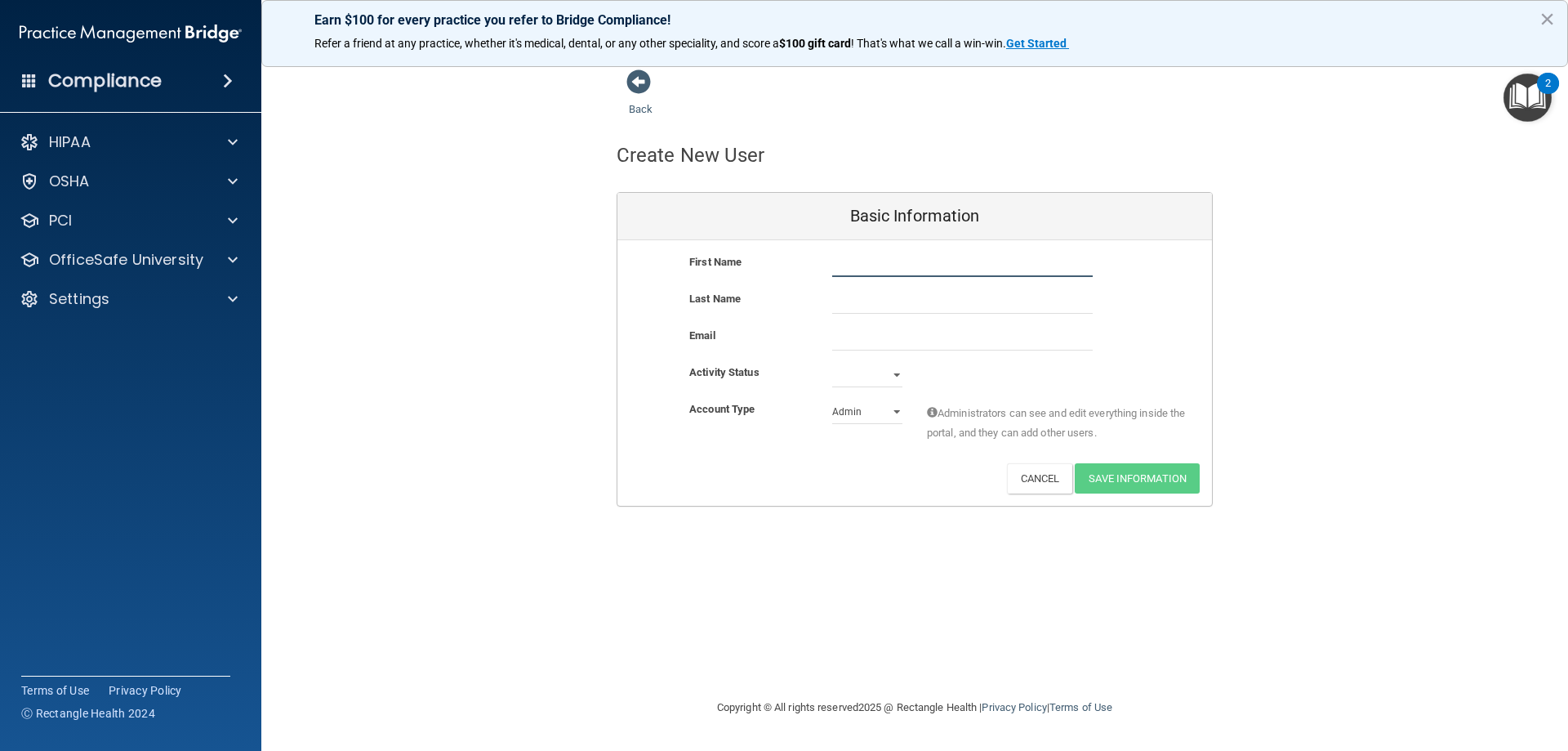
click at [861, 266] on input "text" at bounding box center [962, 265] width 261 height 24
type input "Kimmy"
type input "[PERSON_NAME]"
click at [887, 413] on select "Admin Member" at bounding box center [867, 411] width 71 height 24
select select "practice_member"
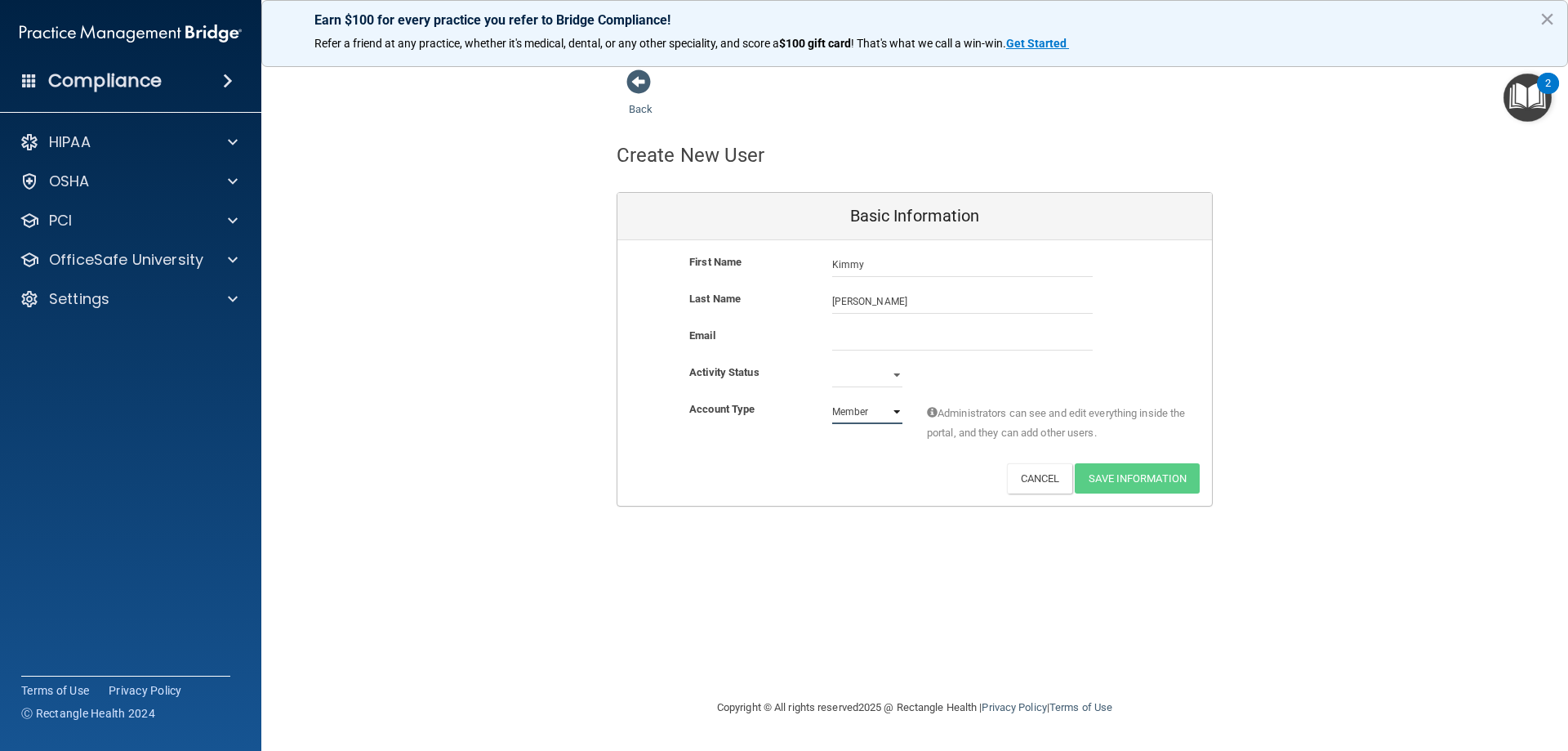
click at [832, 399] on select "Admin Member" at bounding box center [867, 411] width 71 height 24
click at [893, 372] on select "Active Inactive" at bounding box center [867, 374] width 71 height 24
select select "active"
click at [832, 362] on select "Active Inactive" at bounding box center [867, 374] width 71 height 24
click at [1047, 472] on button "Cancel" at bounding box center [1040, 478] width 66 height 30
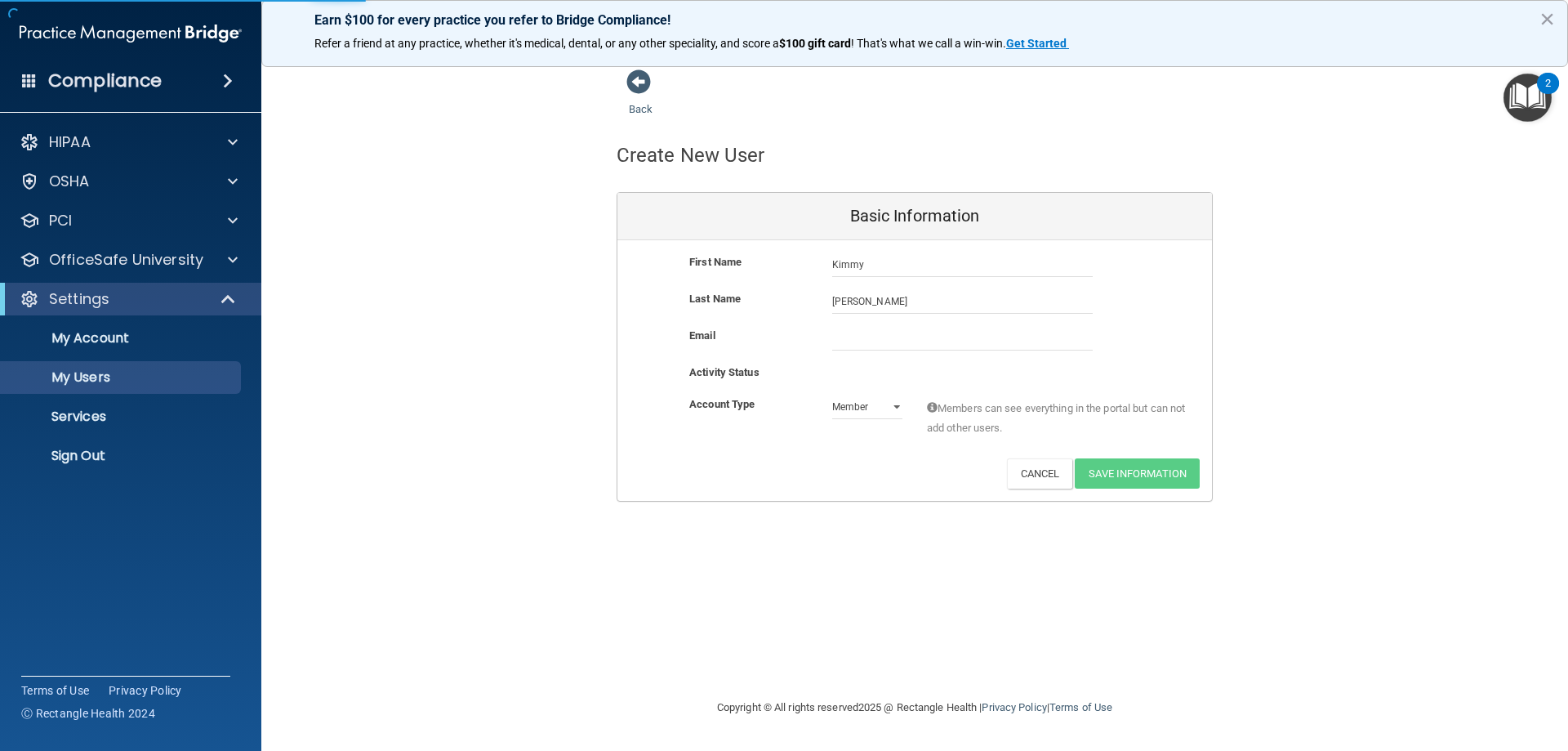
select select "20"
